Goal: Task Accomplishment & Management: Manage account settings

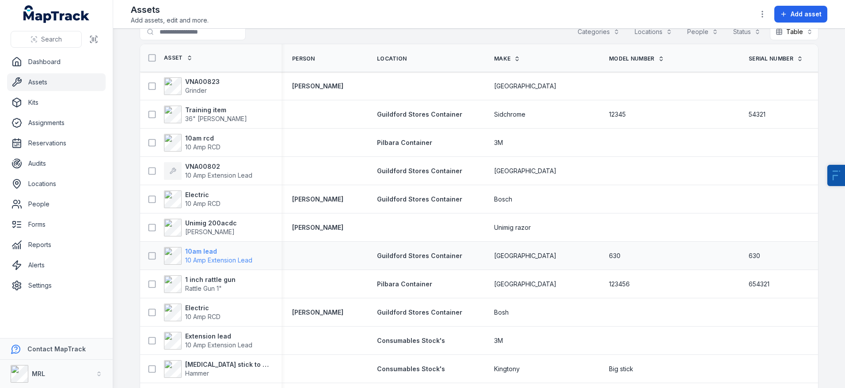
scroll to position [14, 0]
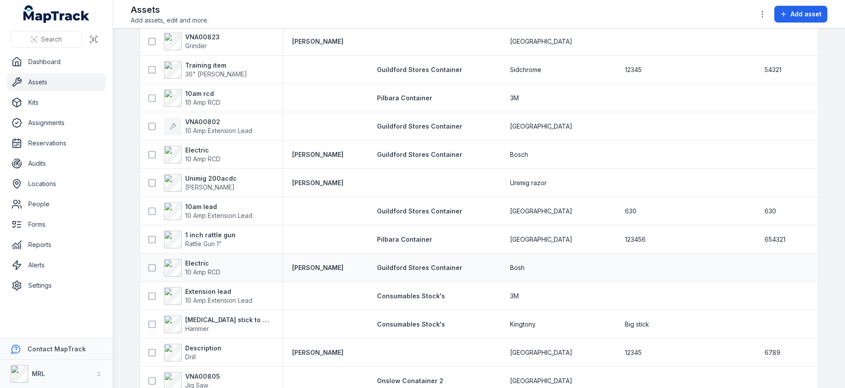
scroll to position [112, 0]
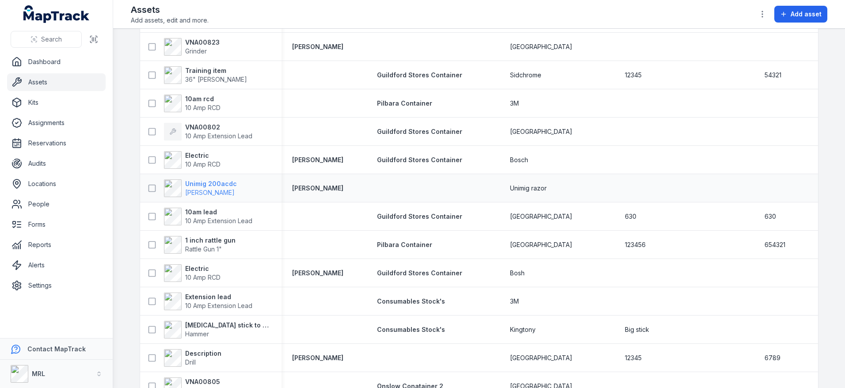
click at [209, 190] on span "Caddy Welder" at bounding box center [210, 193] width 50 height 8
click at [197, 217] on span "10 Amp Extension Lead" at bounding box center [218, 221] width 67 height 9
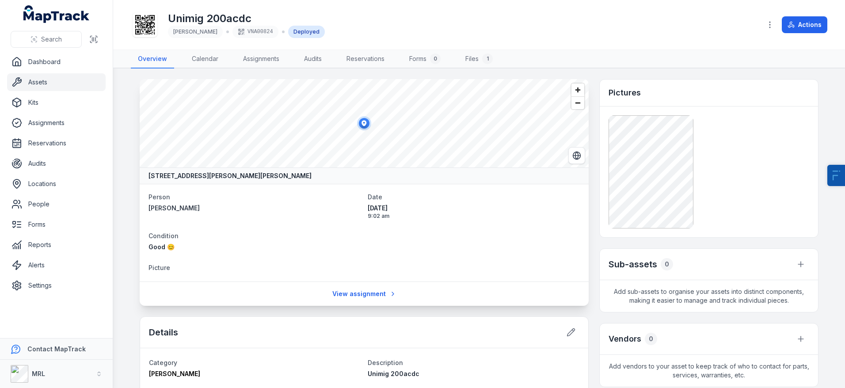
click at [50, 88] on link "Assets" at bounding box center [56, 82] width 99 height 18
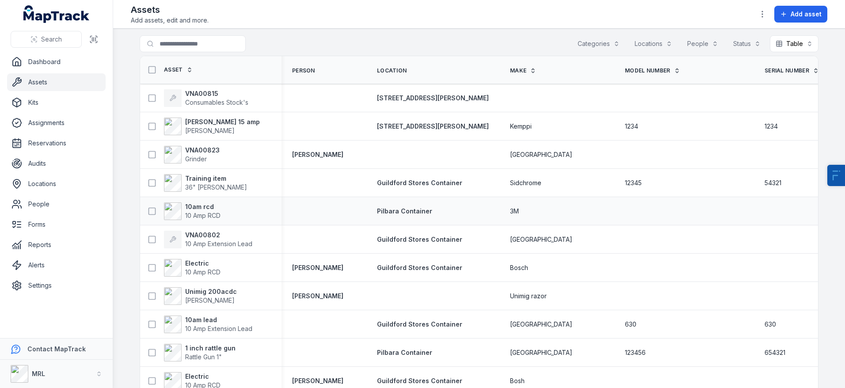
scroll to position [2, 0]
click at [395, 100] on span "14 Walters Drive" at bounding box center [433, 100] width 112 height 8
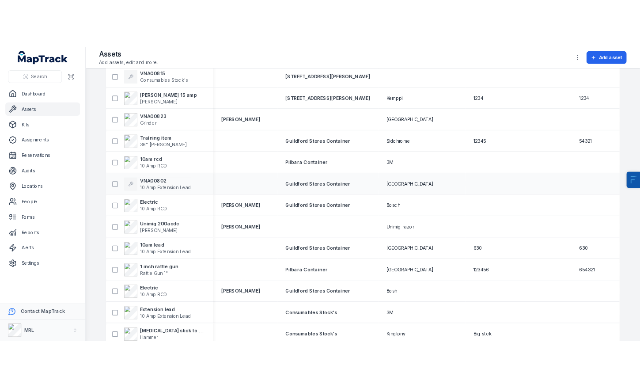
scroll to position [67, 0]
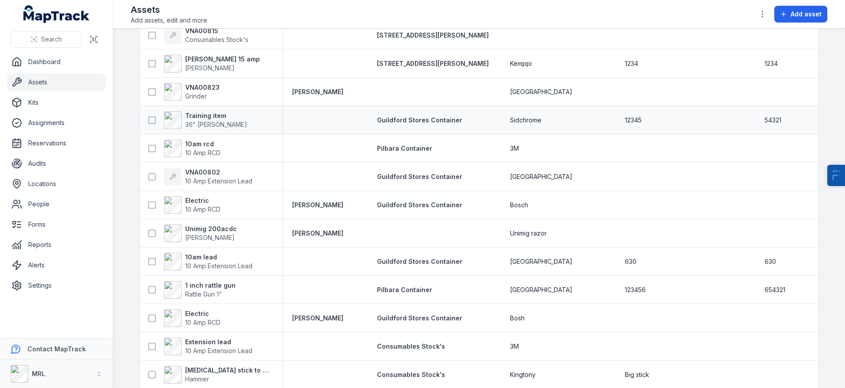
click at [421, 126] on div "Guildford Stores Container" at bounding box center [432, 120] width 133 height 16
click at [437, 121] on span "Guildford Stores Container" at bounding box center [419, 120] width 85 height 8
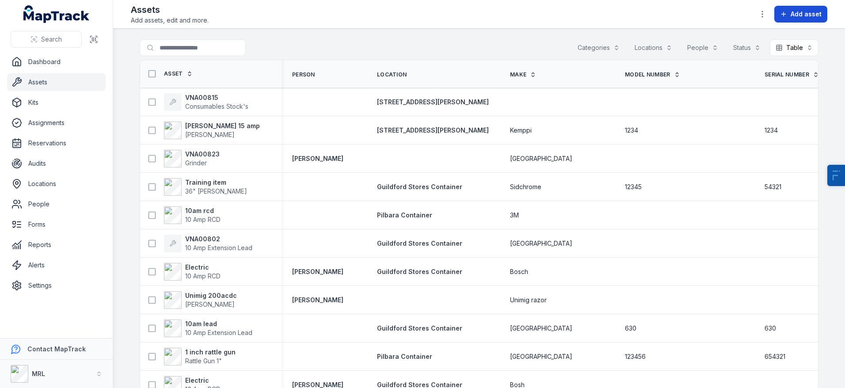
click at [821, 19] on button "Add asset" at bounding box center [800, 14] width 53 height 17
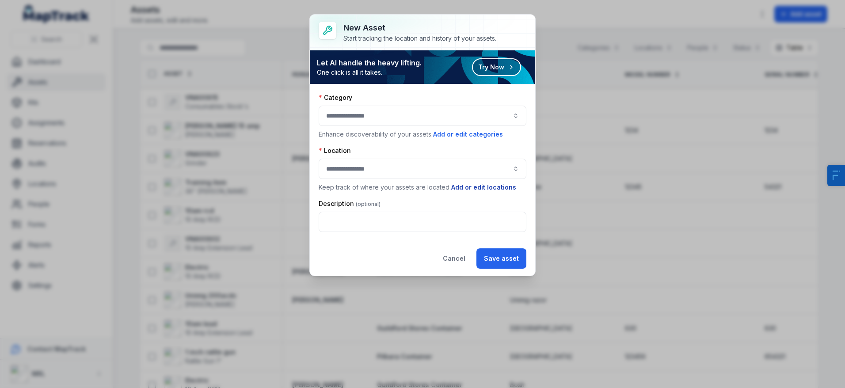
click at [487, 187] on button "Add or edit locations" at bounding box center [484, 188] width 66 height 10
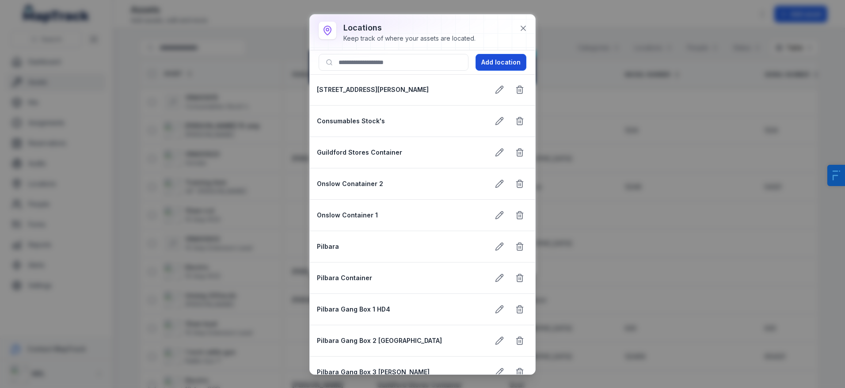
click at [485, 69] on button "Add location" at bounding box center [501, 62] width 51 height 17
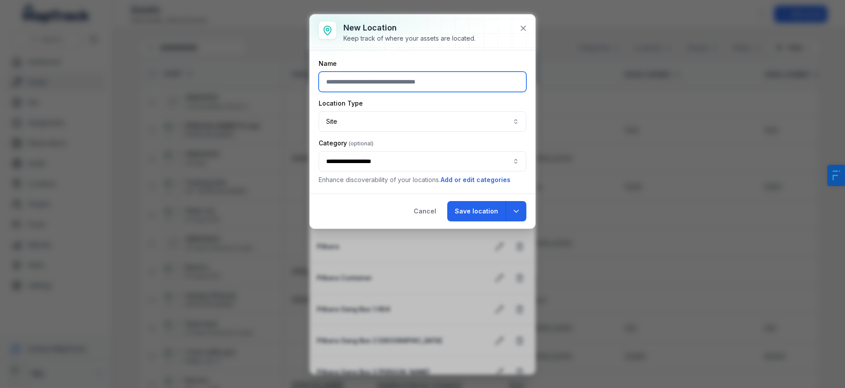
click at [424, 87] on input "text" at bounding box center [423, 82] width 208 height 20
type input "**********"
click at [398, 118] on button "Site ****" at bounding box center [423, 121] width 208 height 20
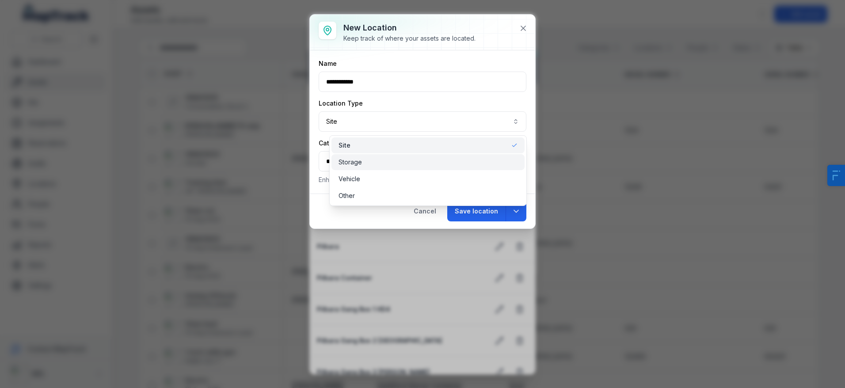
click at [376, 158] on div "Storage" at bounding box center [428, 162] width 179 height 9
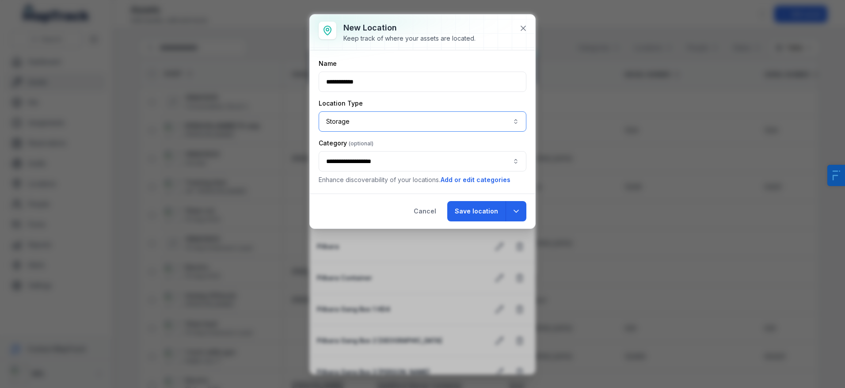
click at [409, 127] on button "Storage *******" at bounding box center [423, 121] width 208 height 20
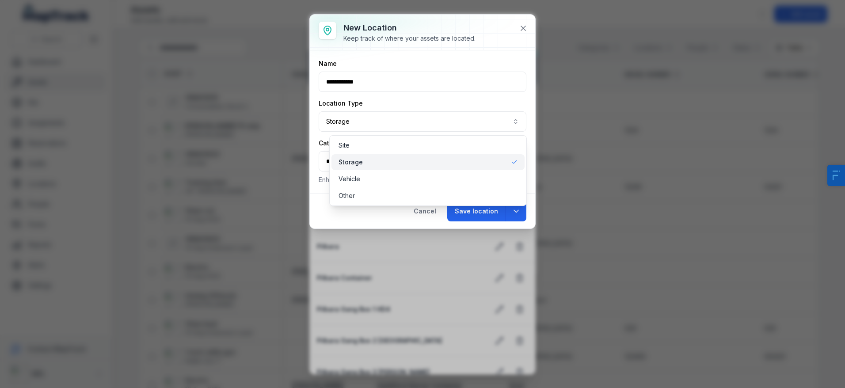
click at [376, 209] on div "**********" at bounding box center [422, 122] width 225 height 214
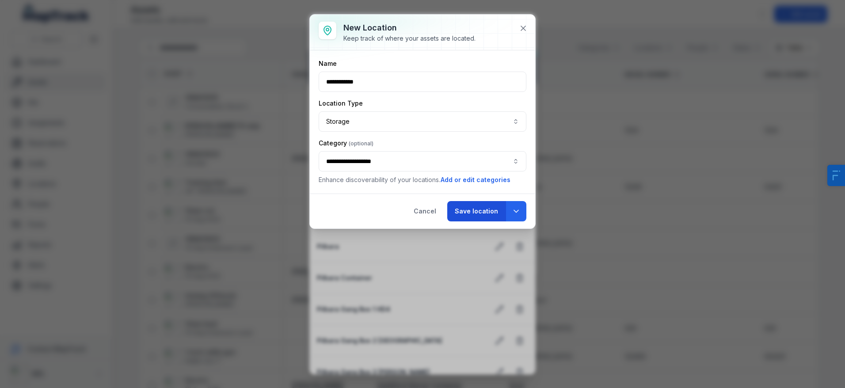
click at [483, 216] on button "Save location" at bounding box center [476, 211] width 58 height 20
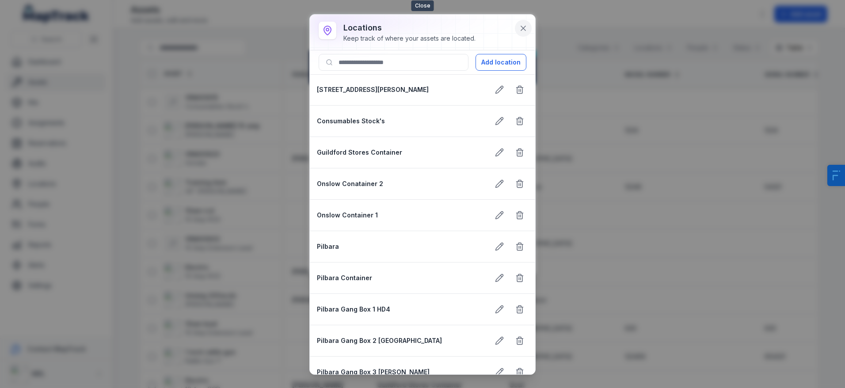
click at [520, 31] on icon at bounding box center [523, 28] width 9 height 9
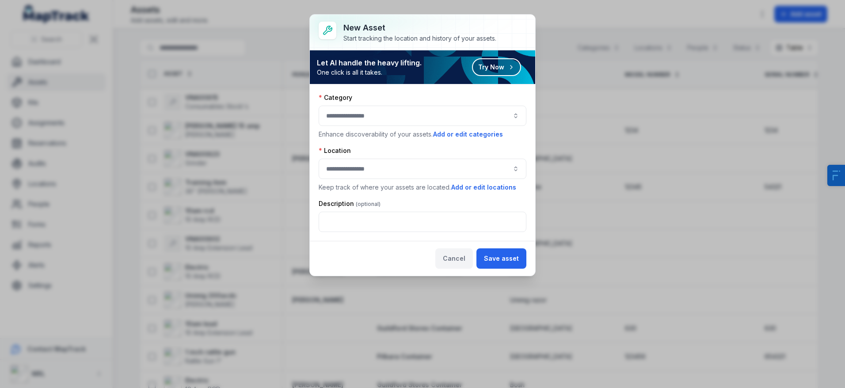
click at [455, 258] on button "Cancel" at bounding box center [454, 258] width 38 height 20
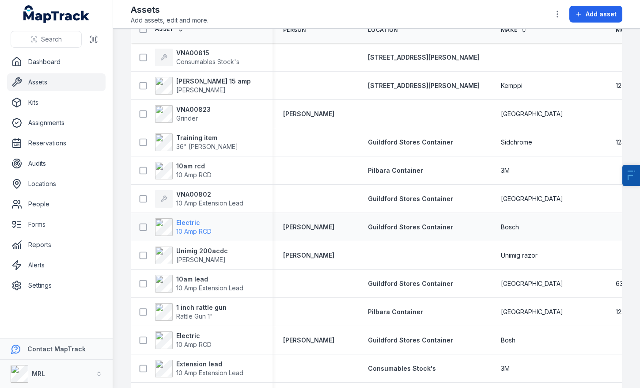
scroll to position [45, 0]
click at [194, 144] on span "36" Stilson" at bounding box center [207, 146] width 62 height 8
click at [186, 163] on strong "10am rcd" at bounding box center [193, 165] width 35 height 9
click at [186, 197] on strong "VNA00802" at bounding box center [209, 194] width 67 height 9
click at [183, 225] on strong "Electric" at bounding box center [193, 222] width 35 height 9
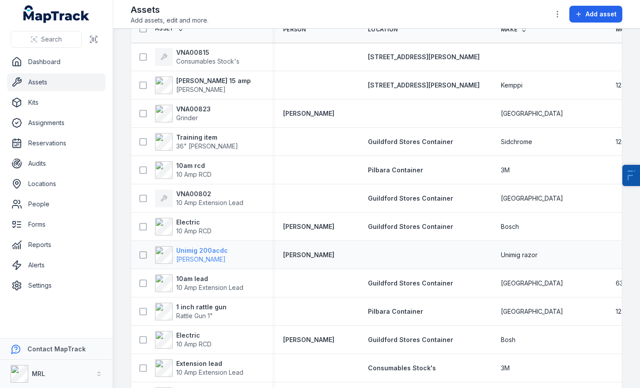
click at [187, 250] on strong "Unimig 200acdc" at bounding box center [202, 250] width 52 height 9
click at [187, 289] on span "10 Amp Extension Lead" at bounding box center [209, 288] width 67 height 8
drag, startPoint x: 192, startPoint y: 315, endPoint x: 190, endPoint y: 342, distance: 26.6
click at [192, 315] on span "Rattle Gun 1"" at bounding box center [194, 316] width 37 height 8
click at [190, 342] on span "10 Amp RCD" at bounding box center [193, 344] width 35 height 8
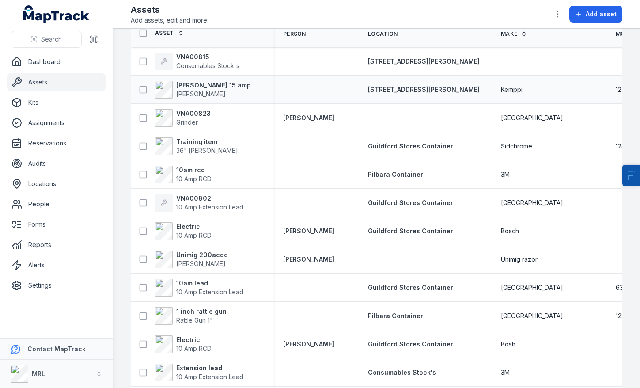
scroll to position [0, 0]
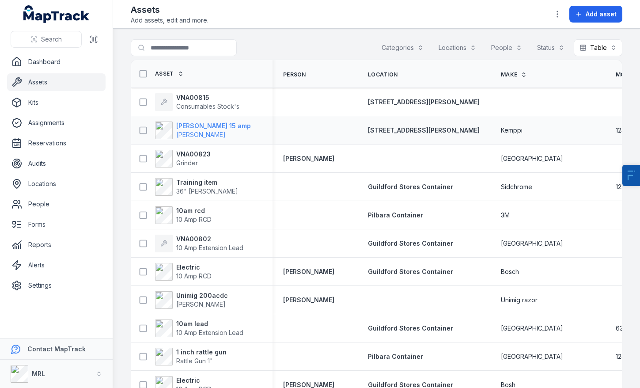
click at [191, 128] on strong "[PERSON_NAME] 15 amp" at bounding box center [213, 126] width 75 height 9
click at [194, 107] on span "Consumables Stock's" at bounding box center [207, 107] width 63 height 8
click at [188, 156] on strong "VNA00823" at bounding box center [193, 154] width 34 height 9
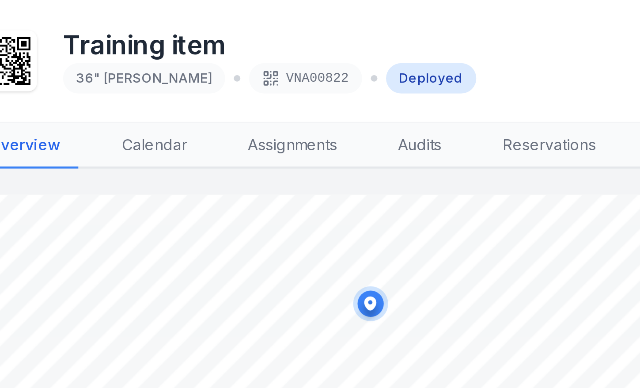
click at [244, 32] on div "VNA00822" at bounding box center [267, 32] width 46 height 12
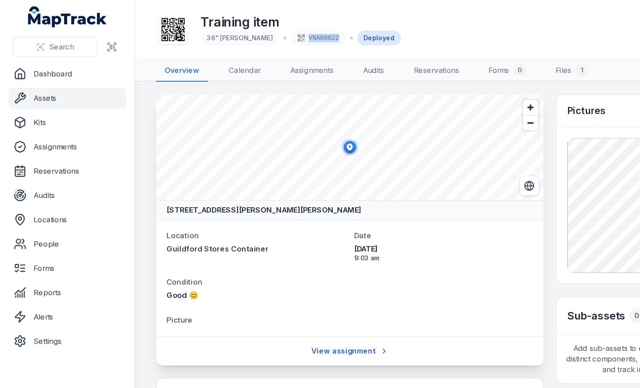
click at [347, 16] on div "Training item 36" Stilson VNA00822 Deployed" at bounding box center [340, 25] width 419 height 28
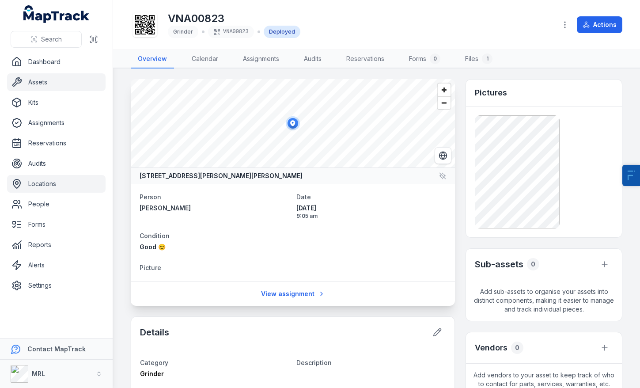
click at [53, 187] on link "Locations" at bounding box center [56, 184] width 99 height 18
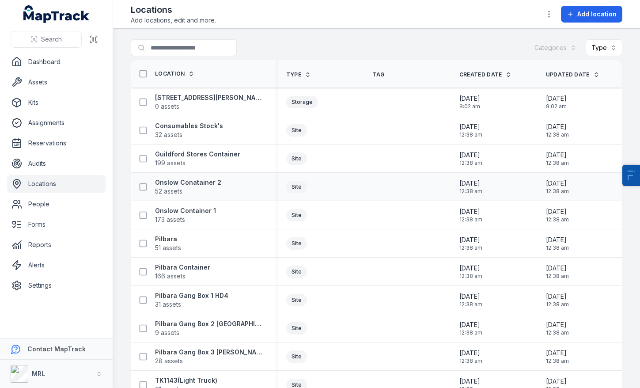
scroll to position [135, 0]
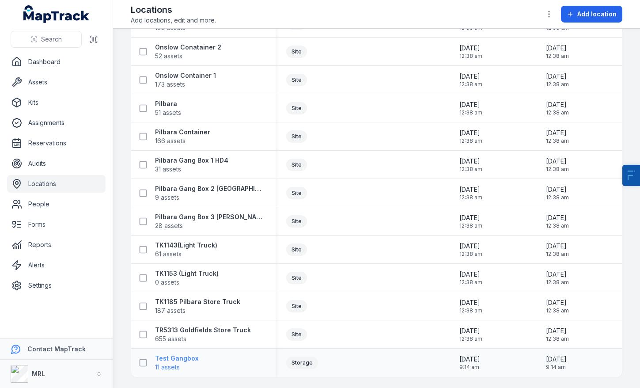
click at [181, 356] on strong "Test Gangbox" at bounding box center [177, 358] width 44 height 9
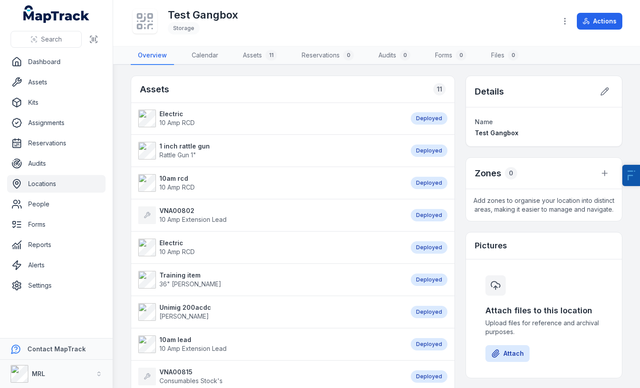
click at [178, 117] on strong "Electric" at bounding box center [177, 114] width 35 height 9
click at [179, 145] on strong "1 inch rattle gun" at bounding box center [185, 146] width 50 height 9
click at [178, 186] on span "10 Amp RCD" at bounding box center [177, 187] width 35 height 8
click at [179, 213] on strong "VNA00802" at bounding box center [193, 210] width 67 height 9
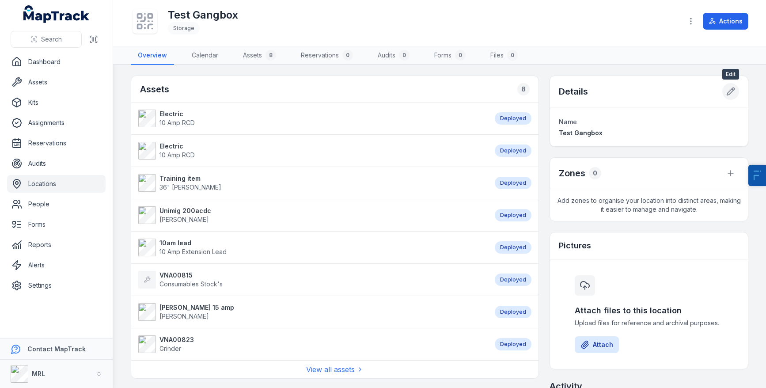
click at [726, 94] on button at bounding box center [731, 91] width 17 height 17
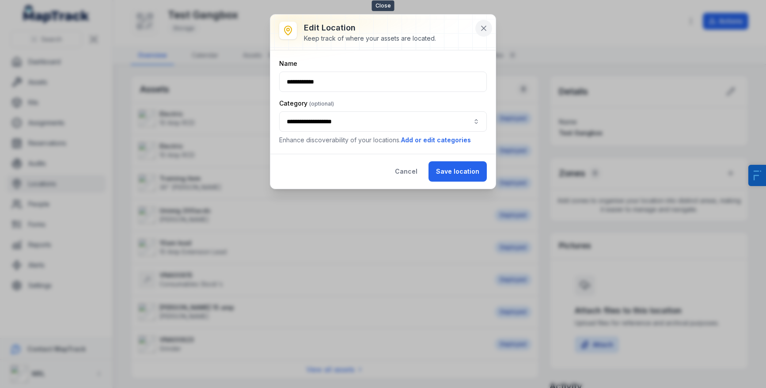
click at [483, 32] on icon at bounding box center [484, 28] width 9 height 9
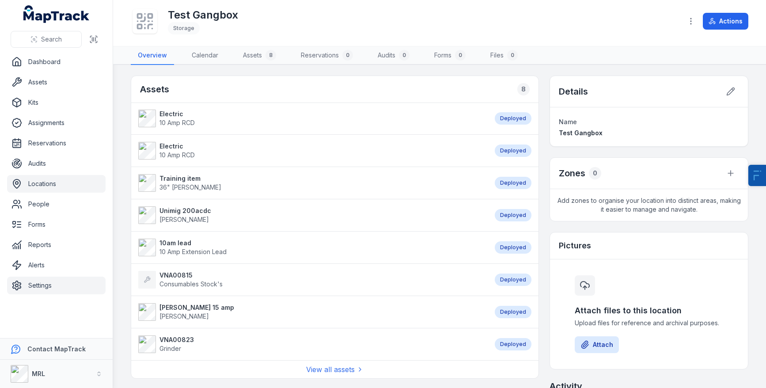
click at [52, 290] on link "Settings" at bounding box center [56, 286] width 99 height 18
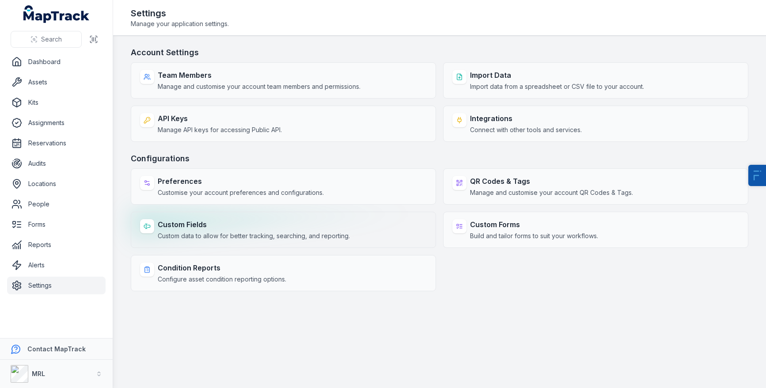
click at [217, 244] on div "Custom Fields Custom data to allow for better tracking, searching, and reportin…" at bounding box center [283, 230] width 305 height 36
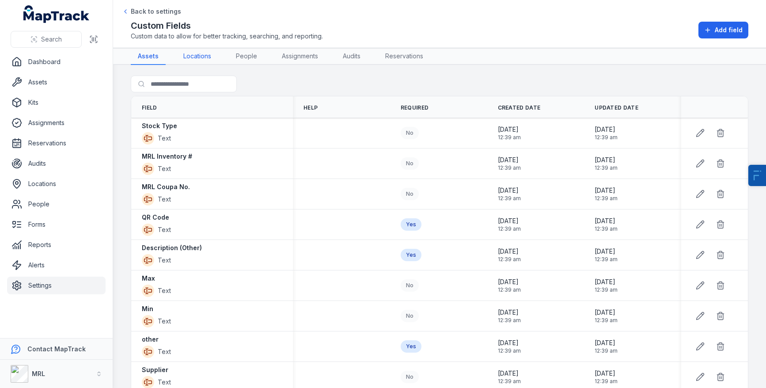
click at [208, 53] on link "Locations" at bounding box center [197, 56] width 42 height 17
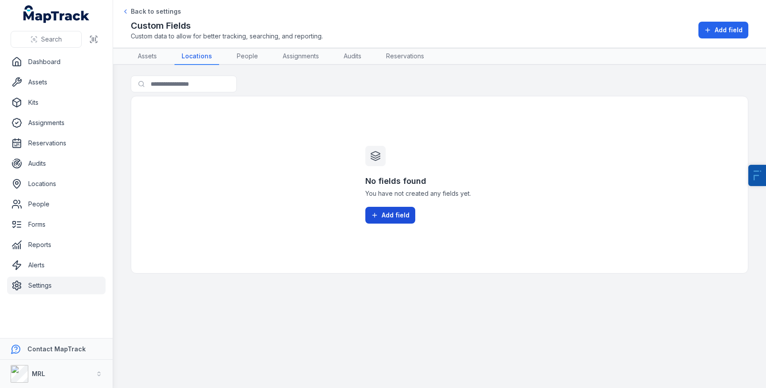
click at [389, 223] on button "Add field" at bounding box center [391, 215] width 50 height 17
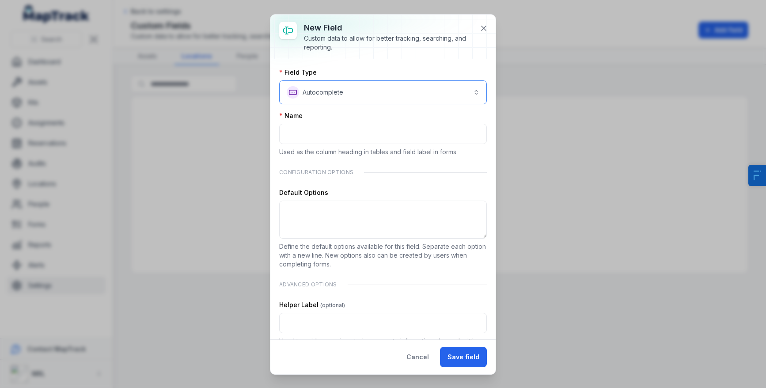
click at [331, 80] on button "**********" at bounding box center [383, 92] width 208 height 24
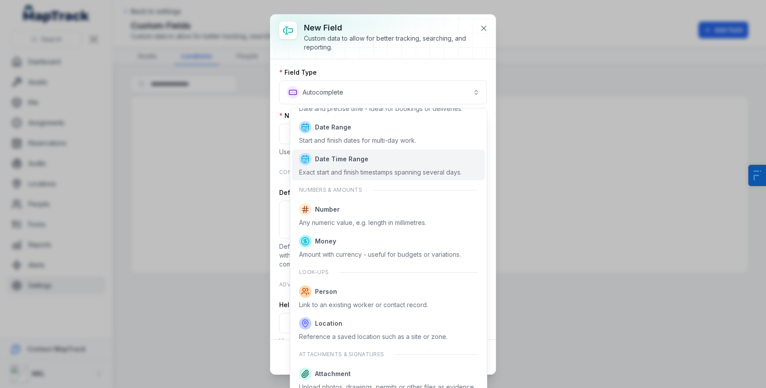
scroll to position [321, 0]
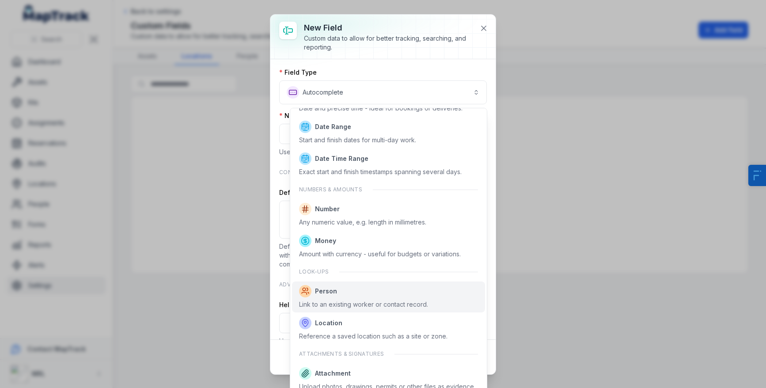
click at [354, 303] on div "Link to an existing worker or contact record." at bounding box center [363, 304] width 129 height 9
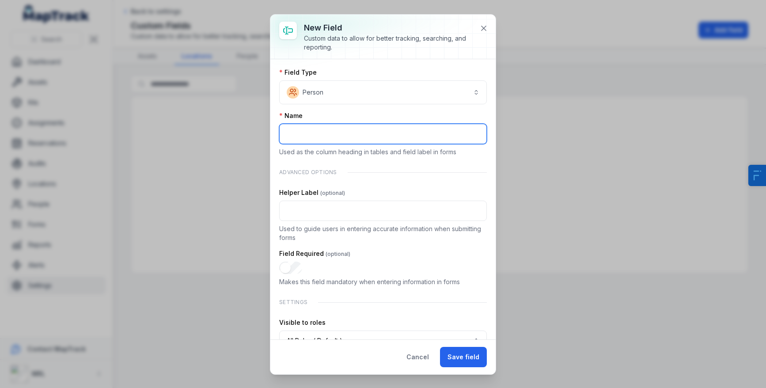
click at [313, 130] on input ":r8:-form-item-label" at bounding box center [383, 134] width 208 height 20
type input "*"
type input "**********"
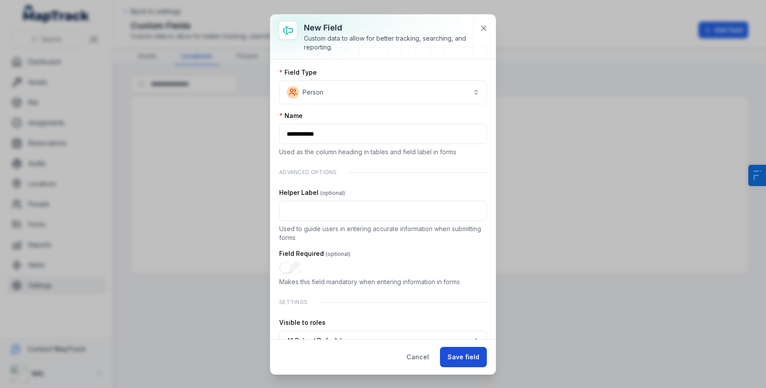
click at [469, 350] on button "Save field" at bounding box center [463, 357] width 47 height 20
